Goal: Task Accomplishment & Management: Use online tool/utility

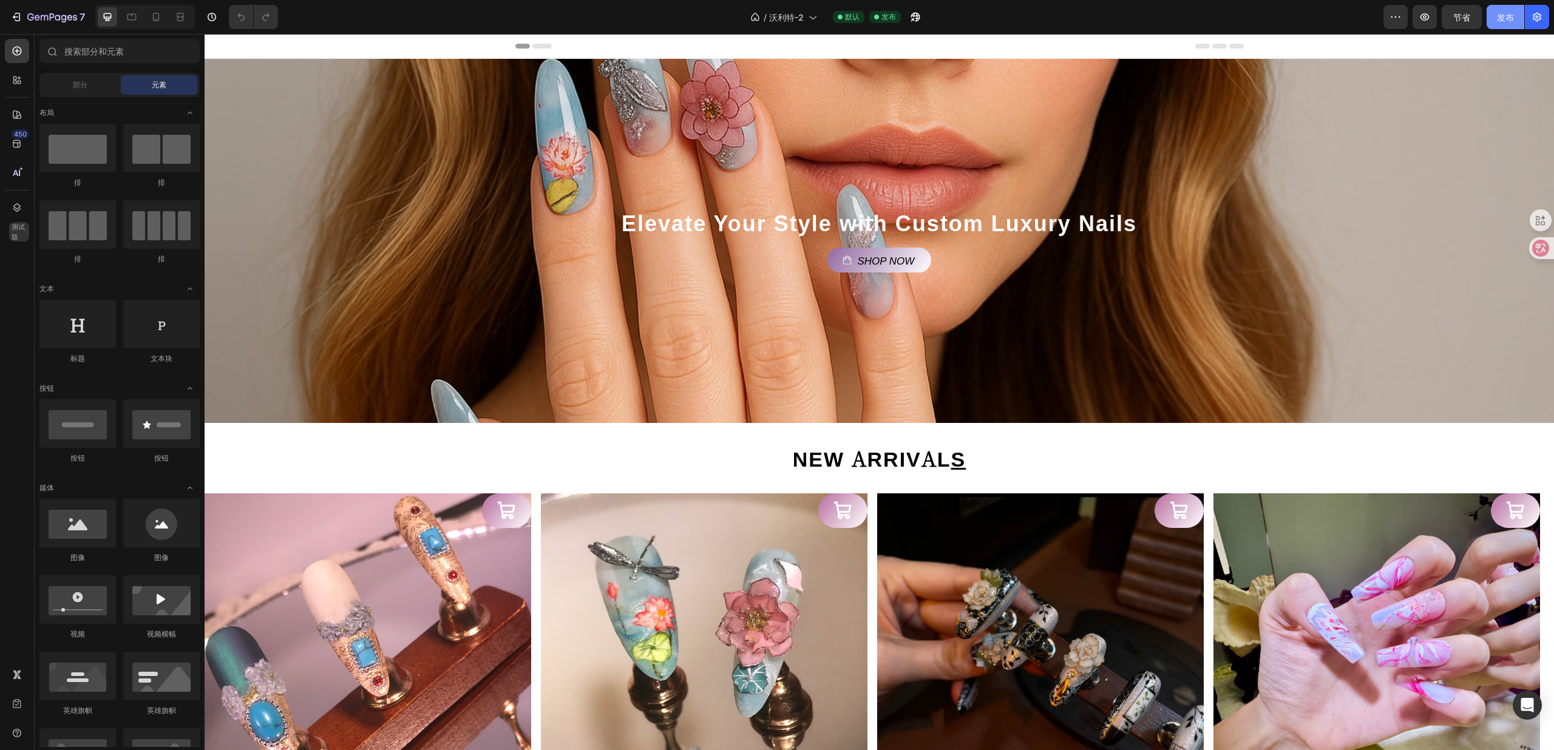
click at [1509, 15] on font "发布" at bounding box center [1505, 17] width 17 height 10
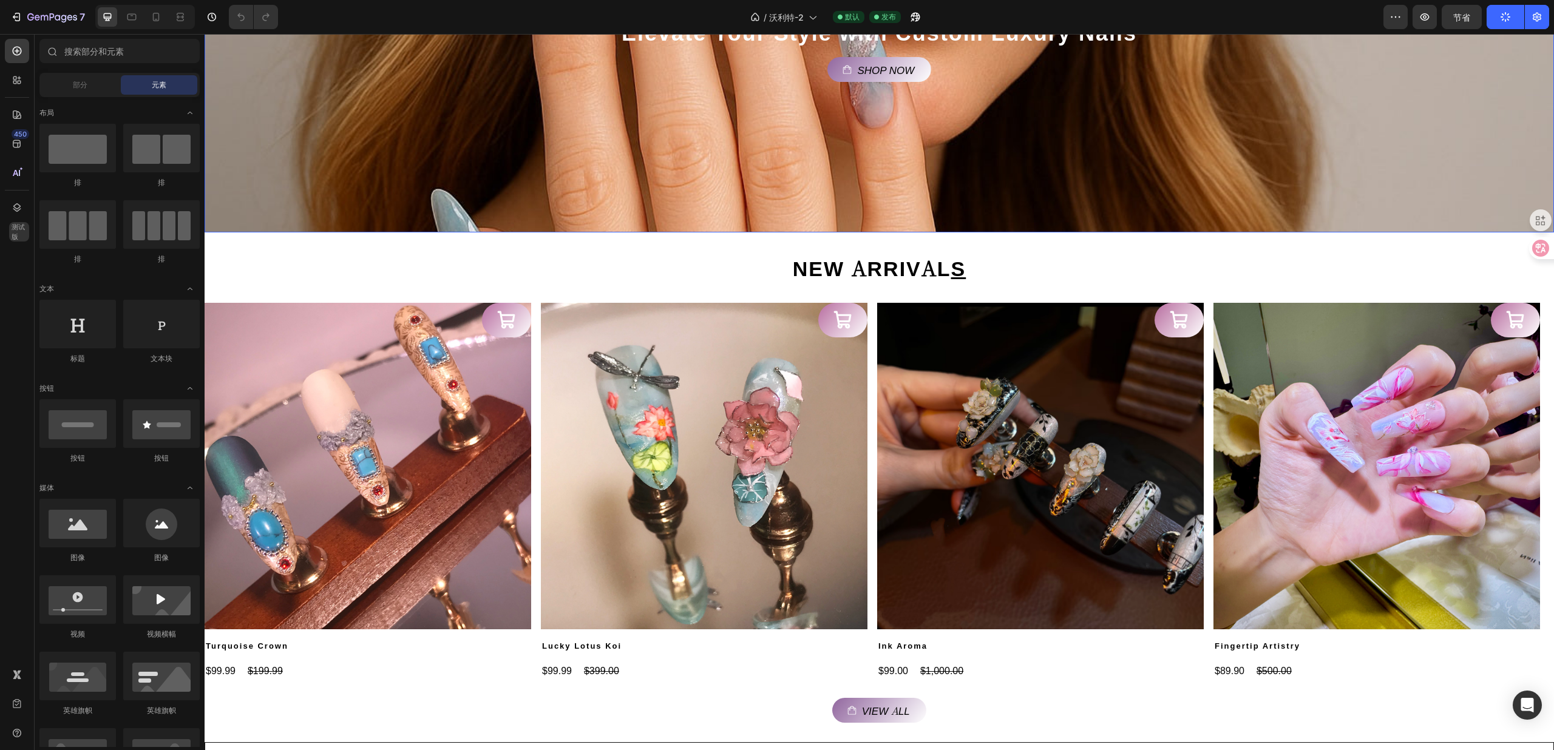
scroll to position [243, 0]
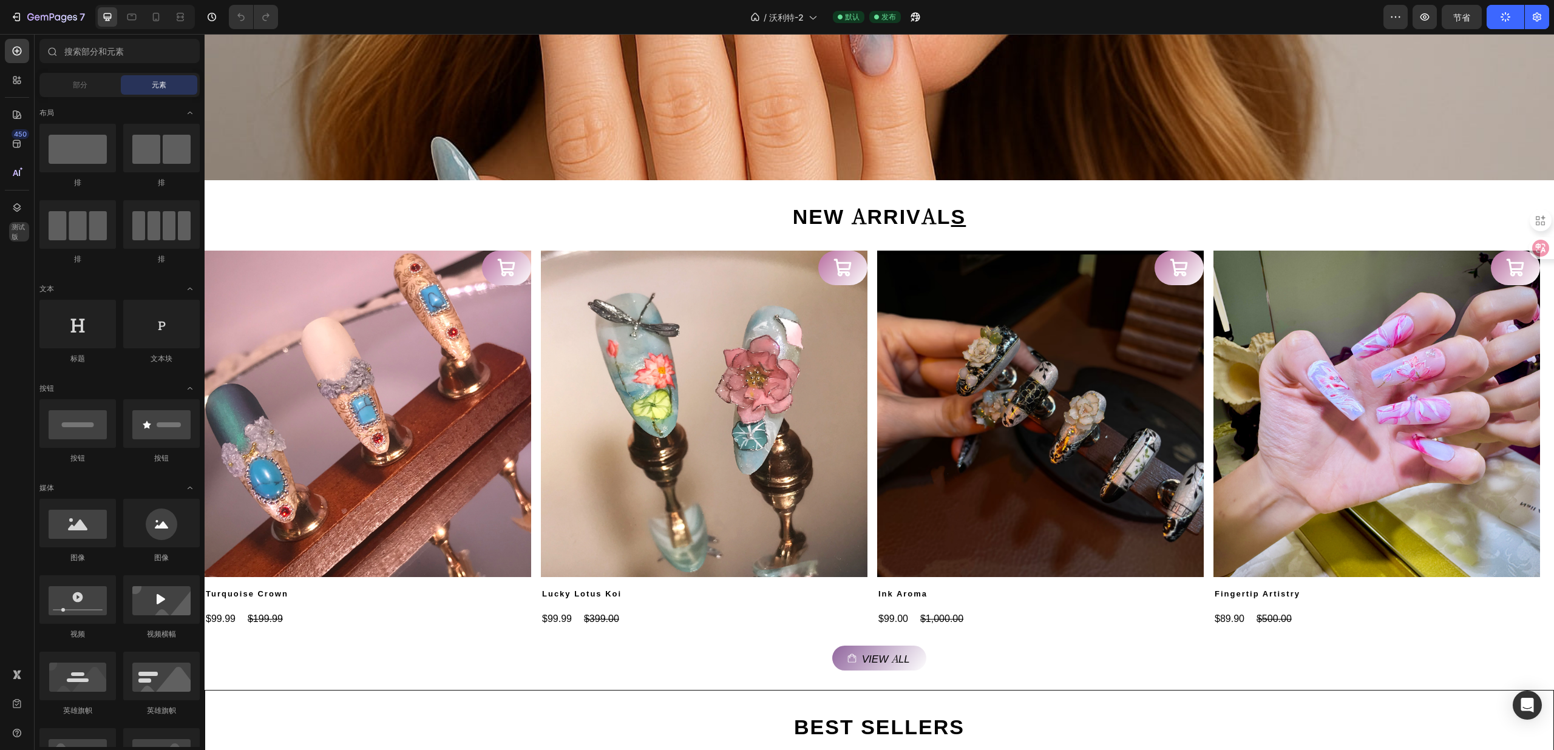
click at [866, 17] on div "默认 发布" at bounding box center [864, 17] width 73 height 12
click at [887, 18] on font "发布" at bounding box center [888, 16] width 15 height 9
click at [801, 24] on div "/ 沃利特-2" at bounding box center [783, 17] width 79 height 24
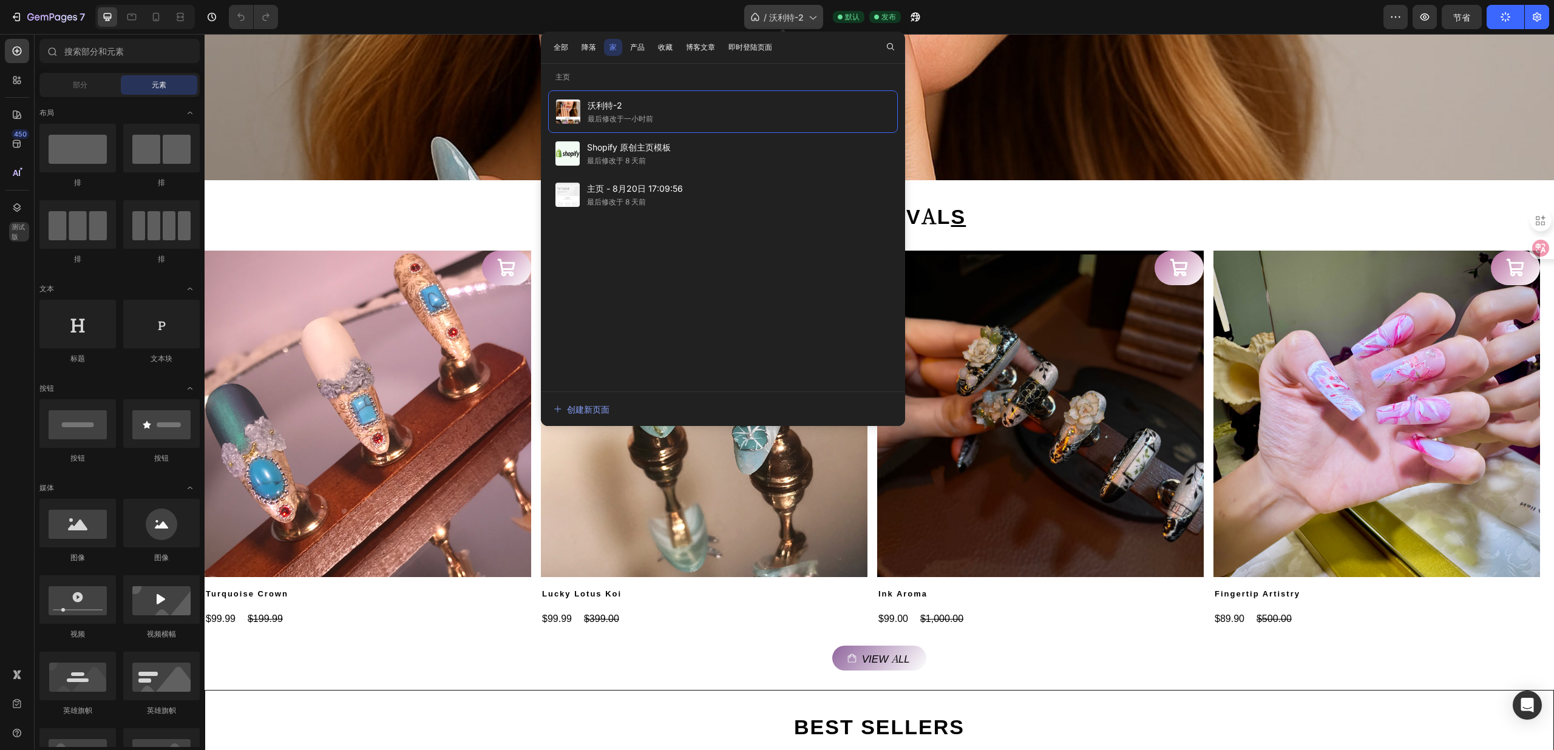
click at [801, 24] on div "/ 沃利特-2" at bounding box center [783, 17] width 79 height 24
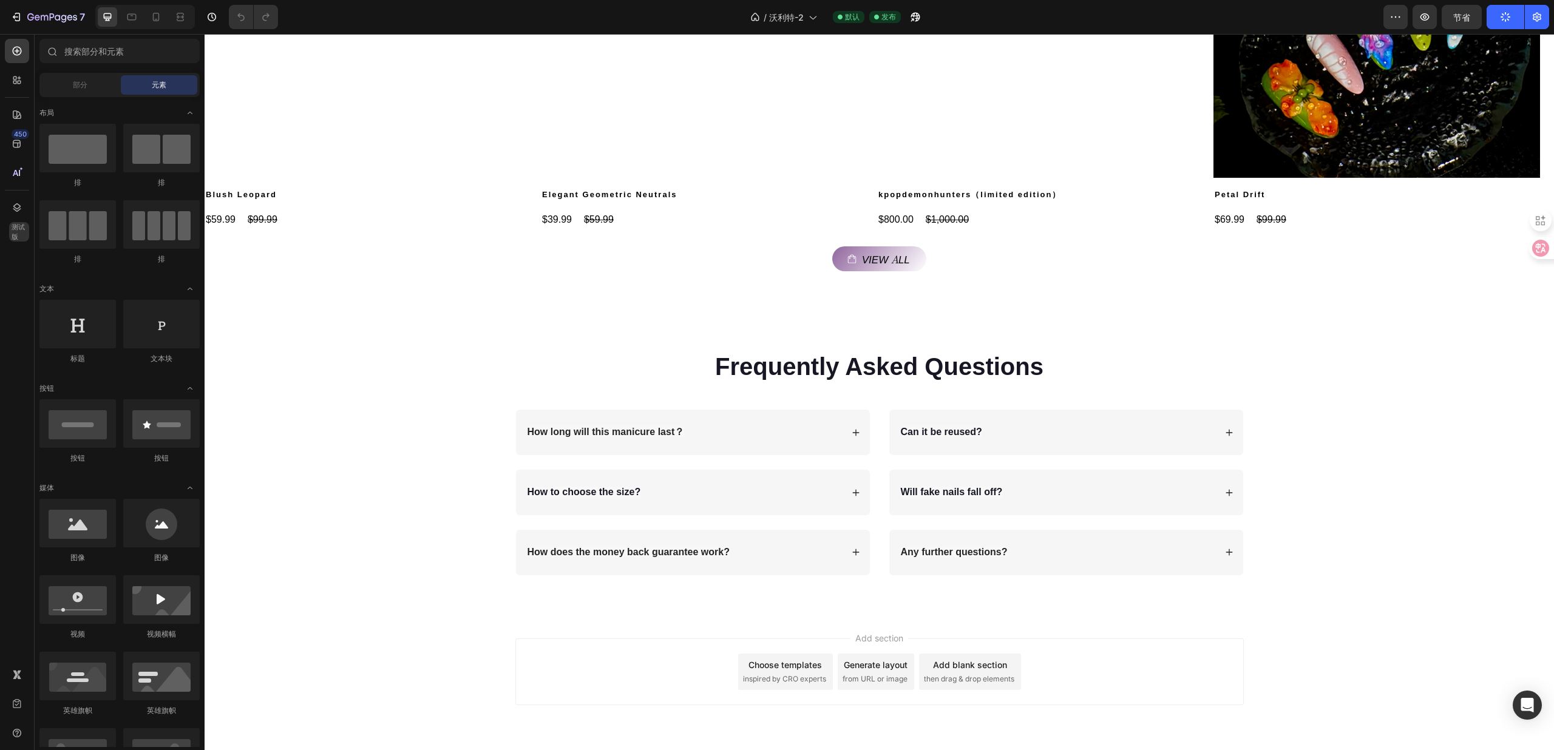
scroll to position [1705, 0]
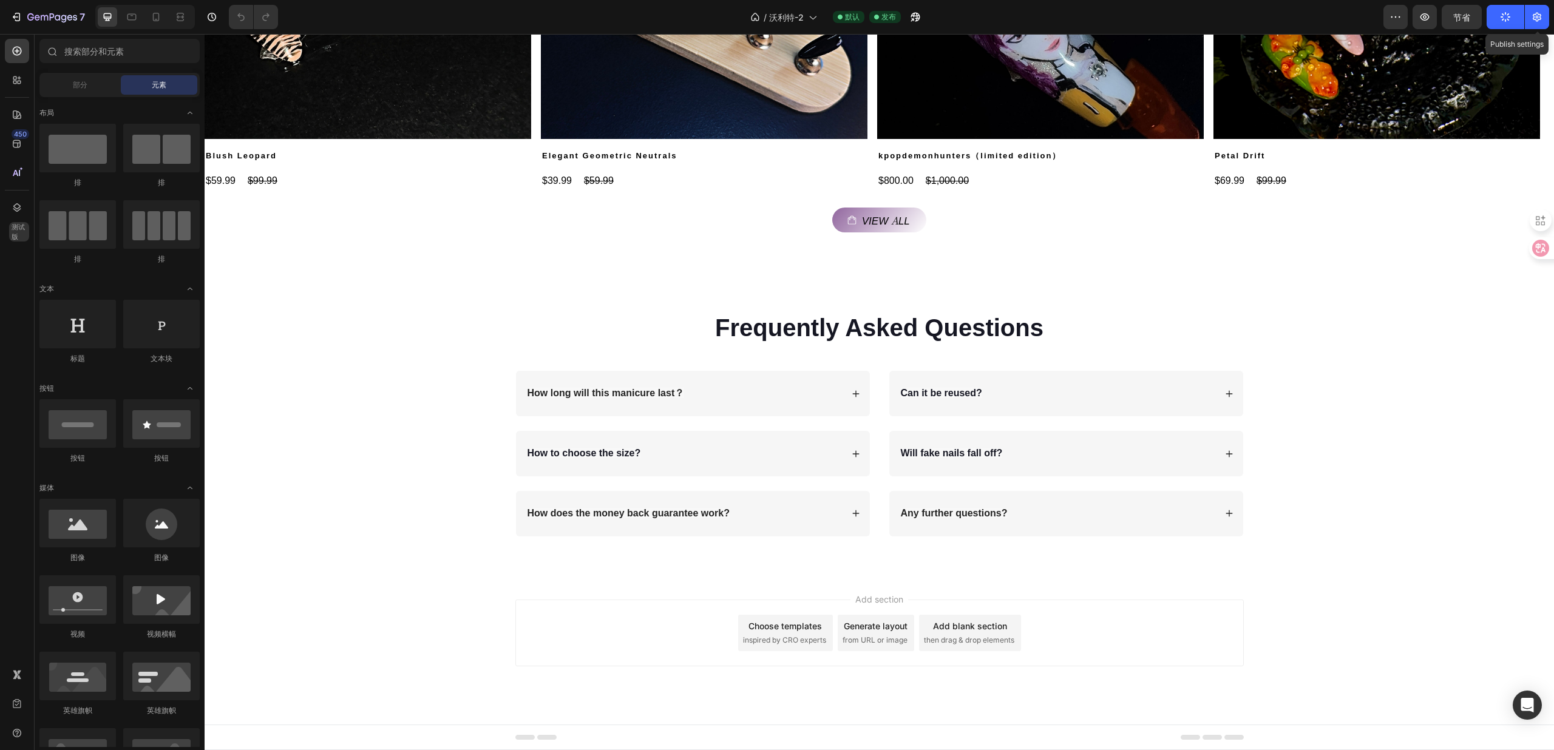
click at [1533, 29] on div "7 / 沃利特-2 默认 发布 预览 节省 发布 Publish settings" at bounding box center [777, 17] width 1554 height 35
click at [1540, 22] on icon "button" at bounding box center [1537, 17] width 12 height 12
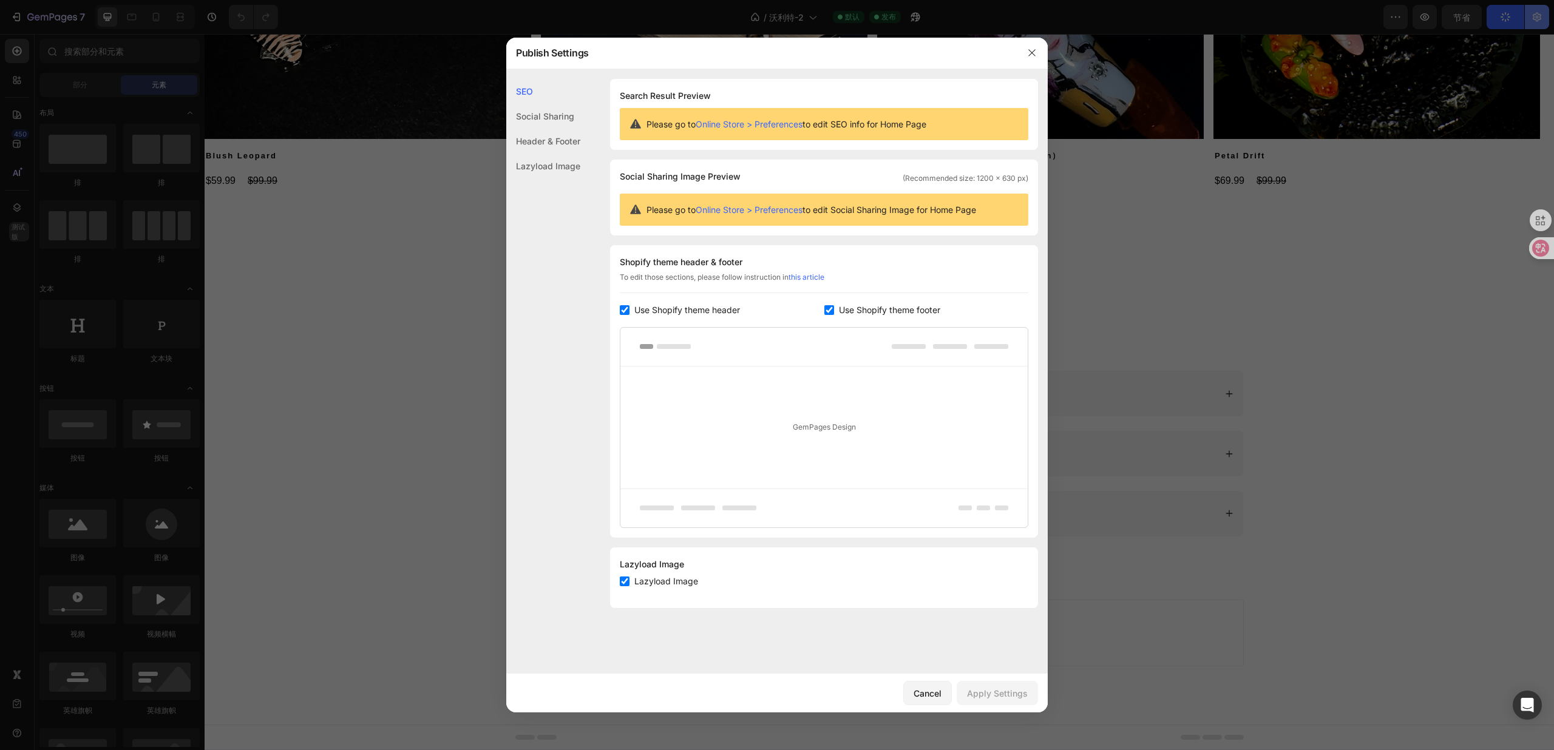
click at [1538, 13] on div at bounding box center [777, 375] width 1554 height 750
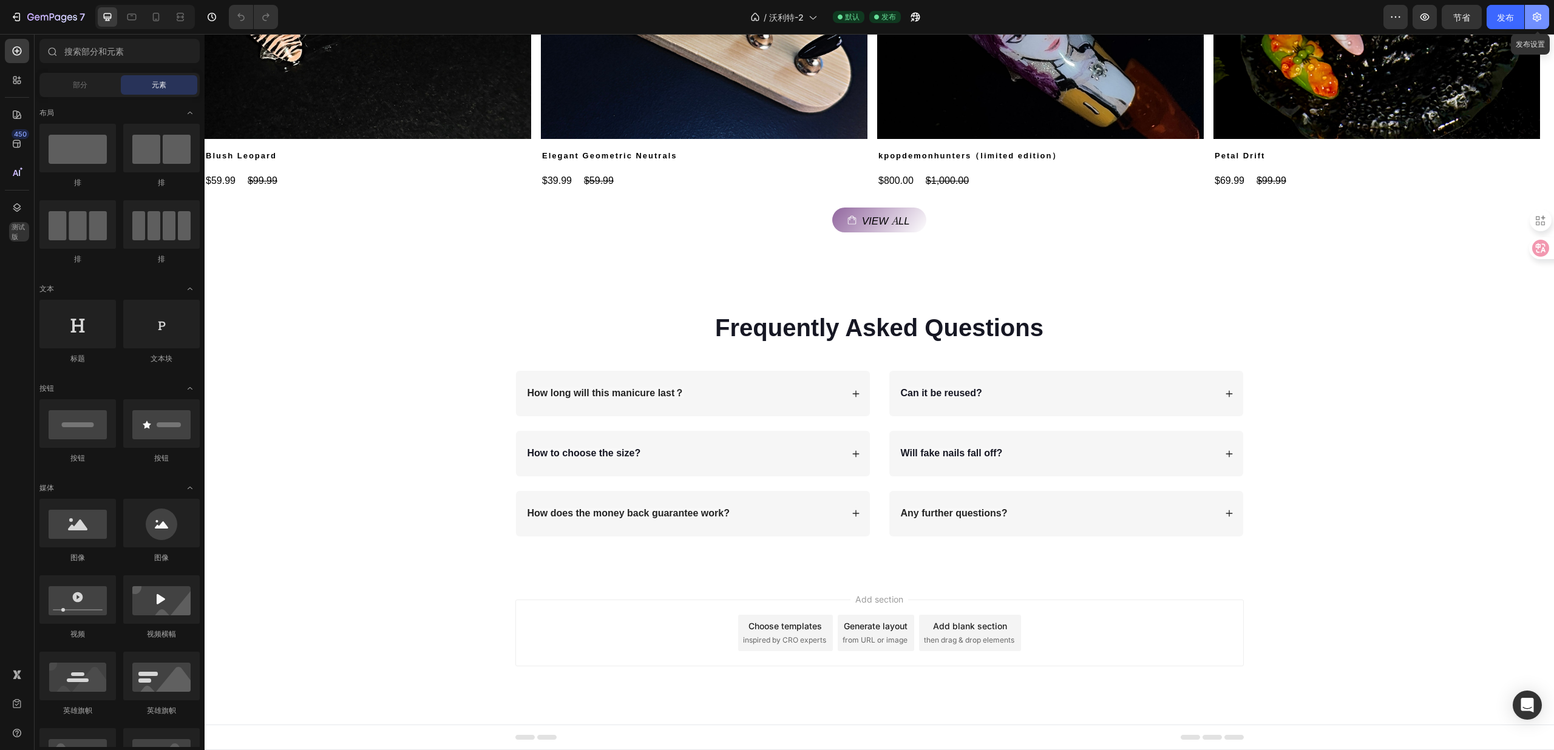
click at [1538, 13] on icon "button" at bounding box center [1537, 17] width 12 height 12
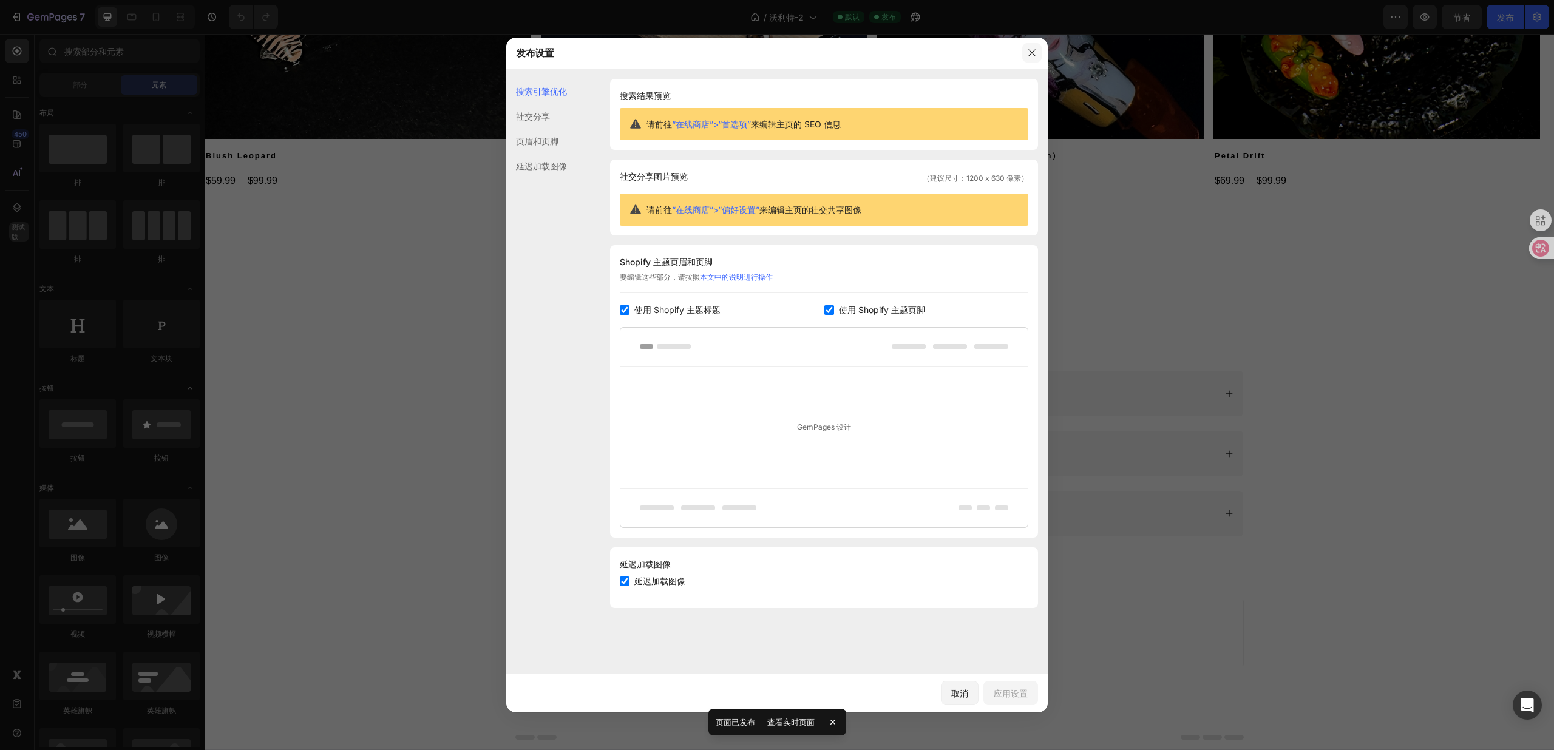
click at [1033, 51] on icon "button" at bounding box center [1032, 53] width 10 height 10
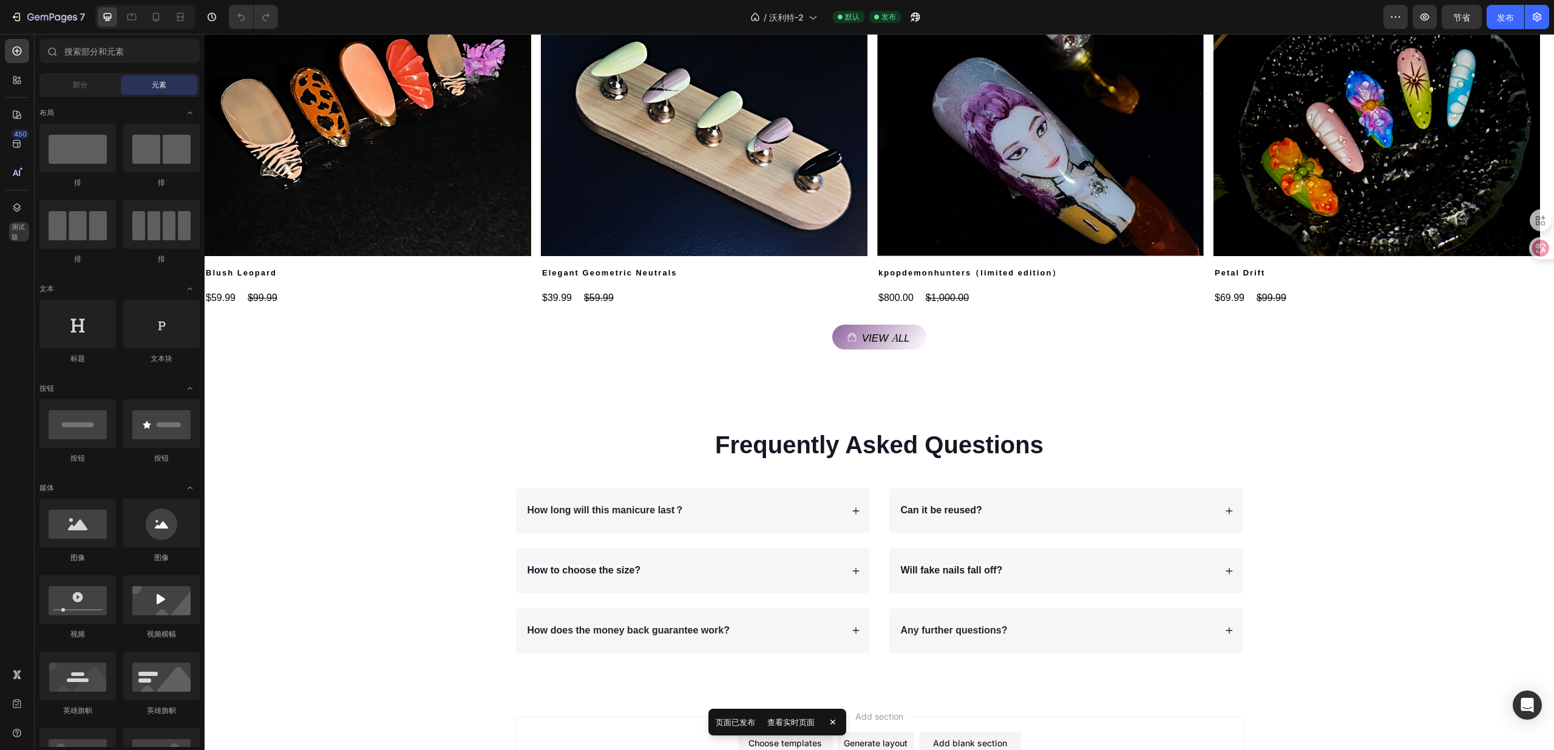
scroll to position [1462, 0]
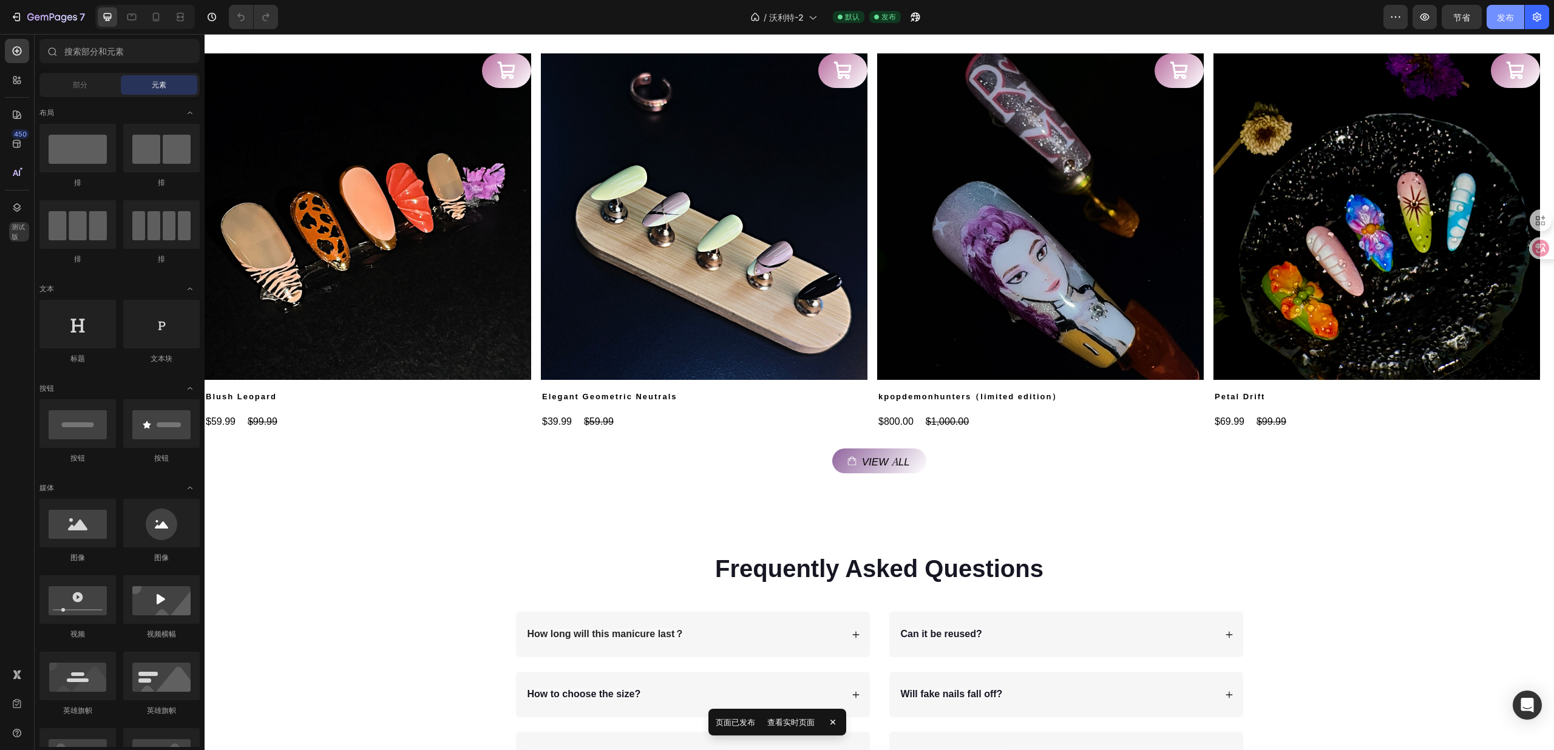
click at [1502, 13] on font "发布" at bounding box center [1505, 17] width 17 height 10
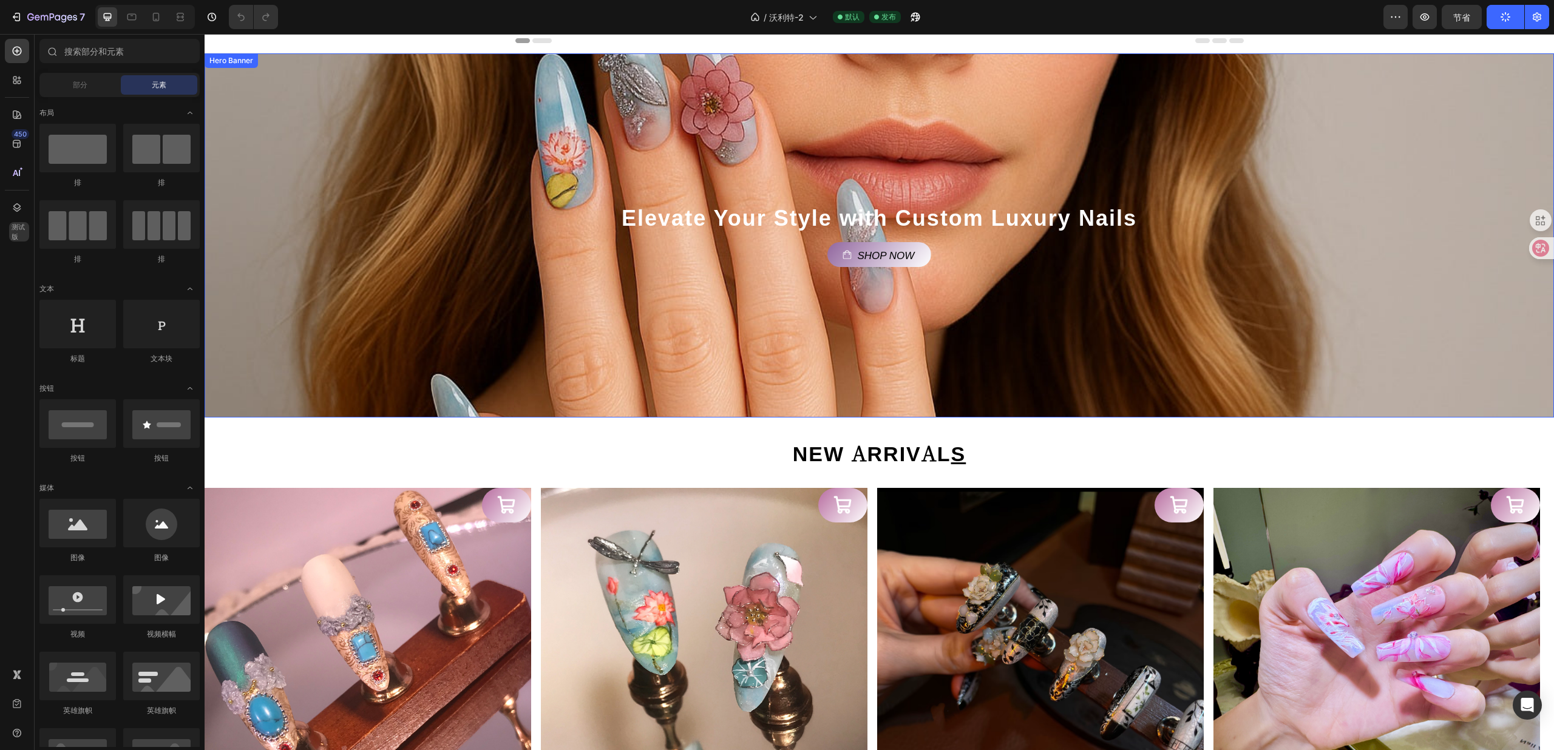
scroll to position [0, 0]
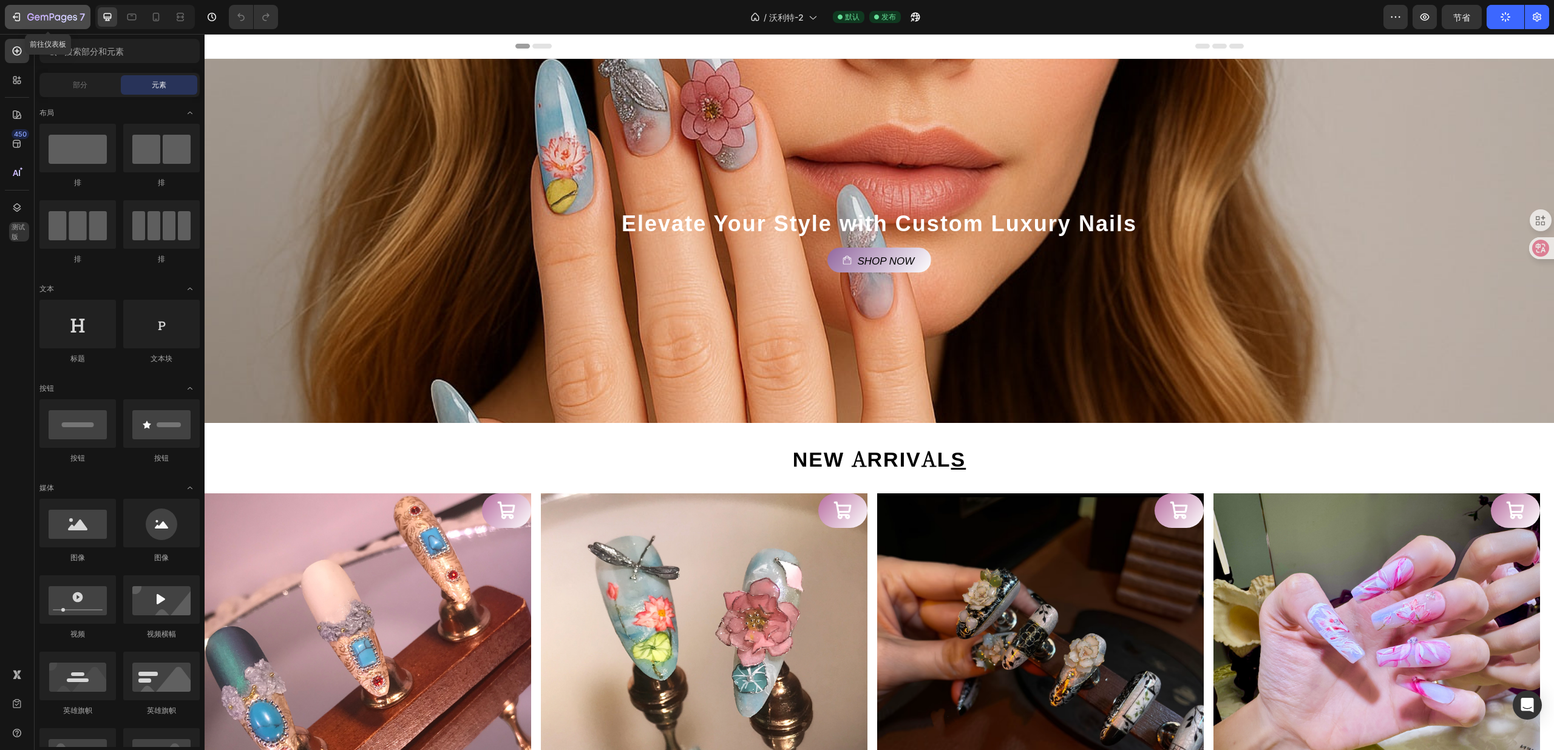
click at [28, 15] on icon "button" at bounding box center [30, 16] width 7 height 7
